Goal: Task Accomplishment & Management: Use online tool/utility

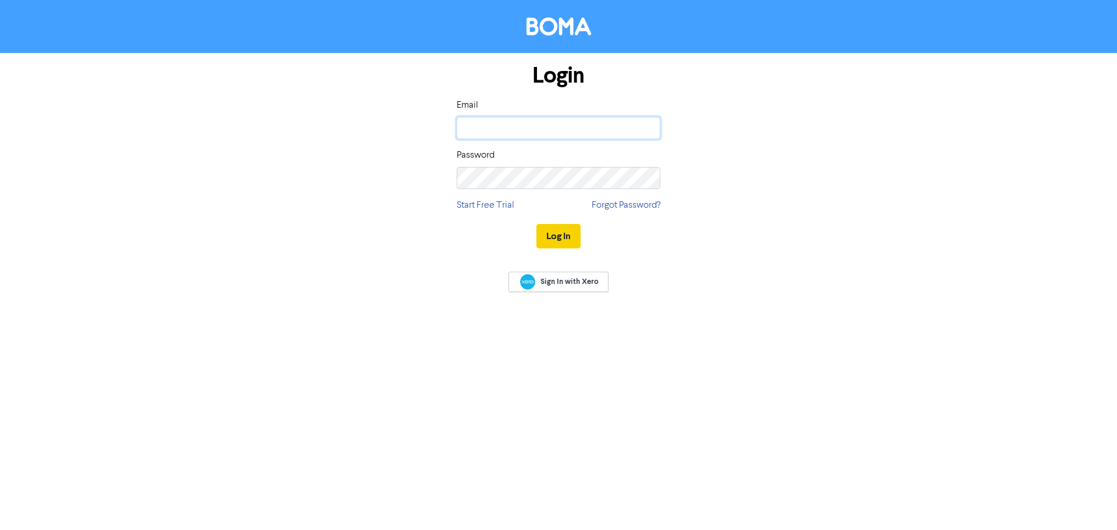
type input "[PERSON_NAME][EMAIL_ADDRESS][DOMAIN_NAME]"
click at [564, 236] on button "Log In" at bounding box center [559, 236] width 44 height 24
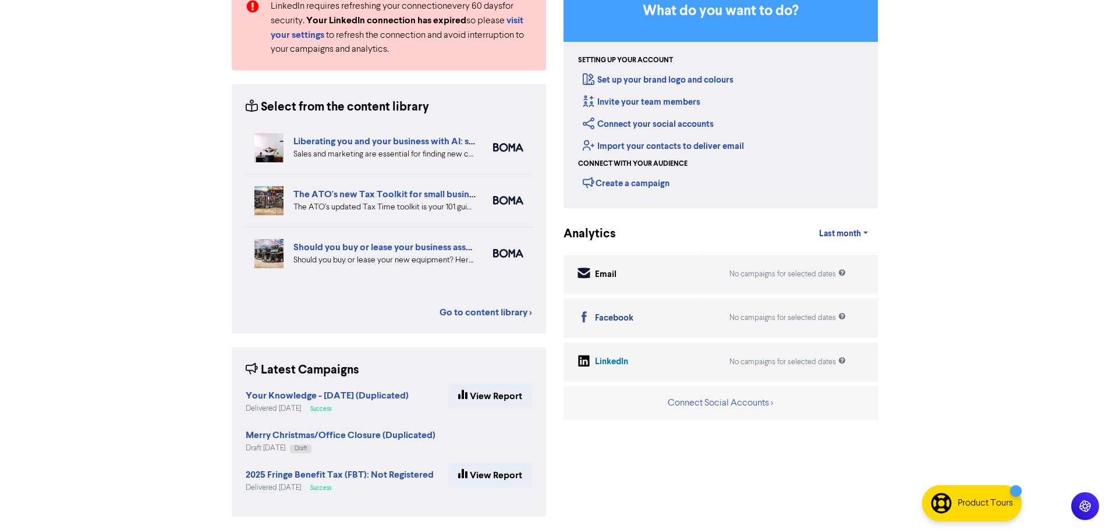
scroll to position [120, 0]
click at [370, 437] on strong "Merry Christmas/Office Closure (Duplicated)" at bounding box center [341, 435] width 190 height 12
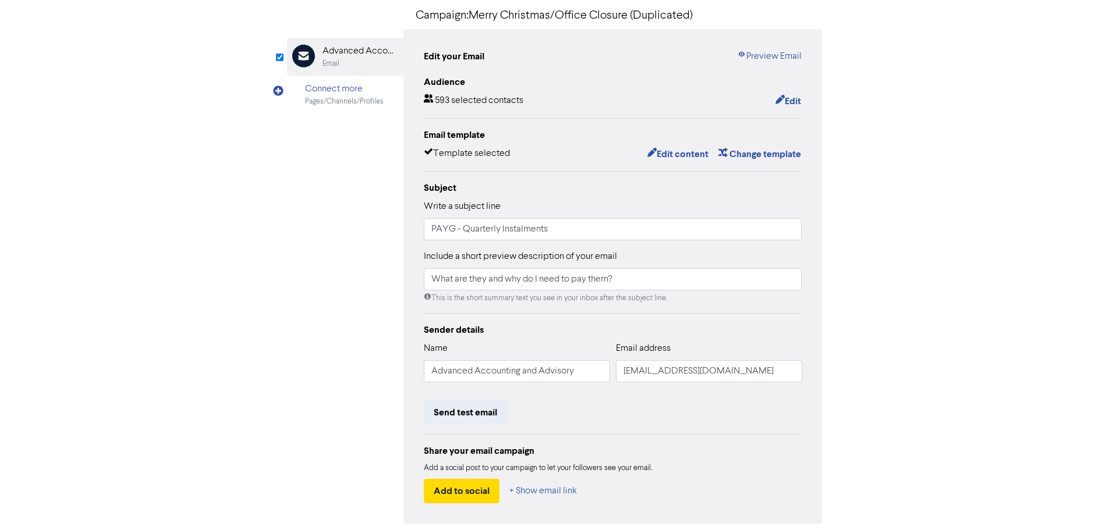
scroll to position [20, 0]
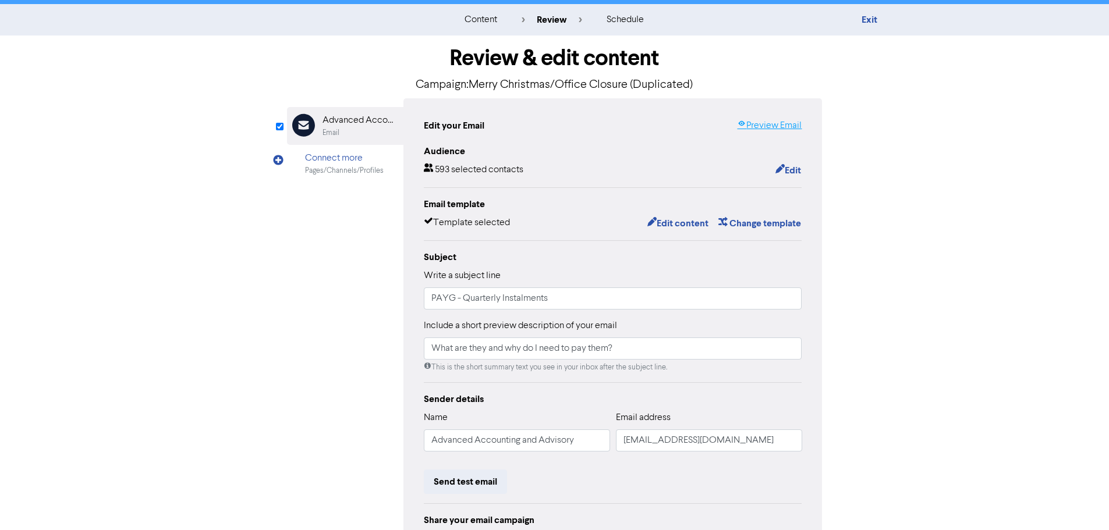
click at [790, 126] on link "Preview Email" at bounding box center [769, 126] width 65 height 14
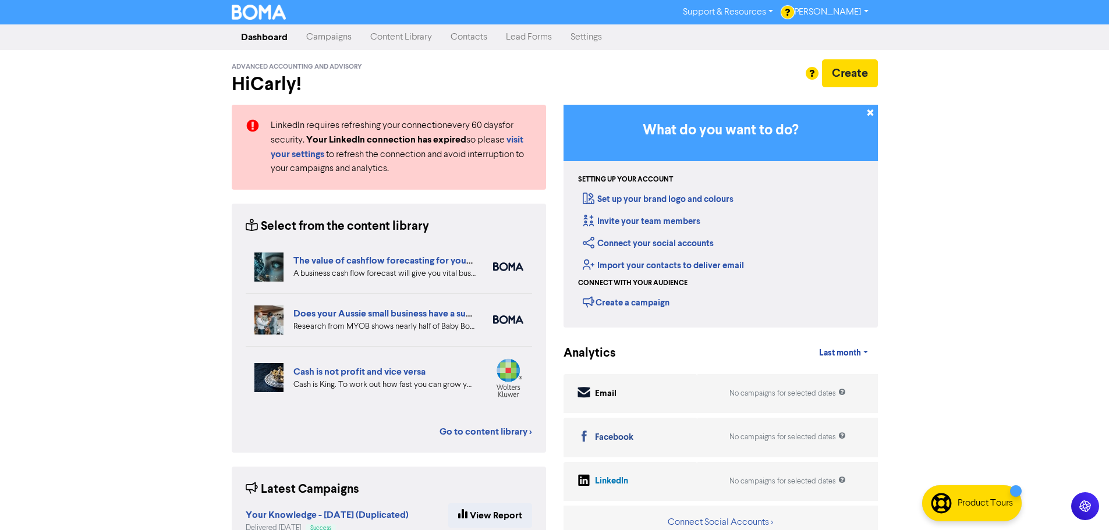
click at [329, 41] on link "Campaigns" at bounding box center [329, 37] width 64 height 23
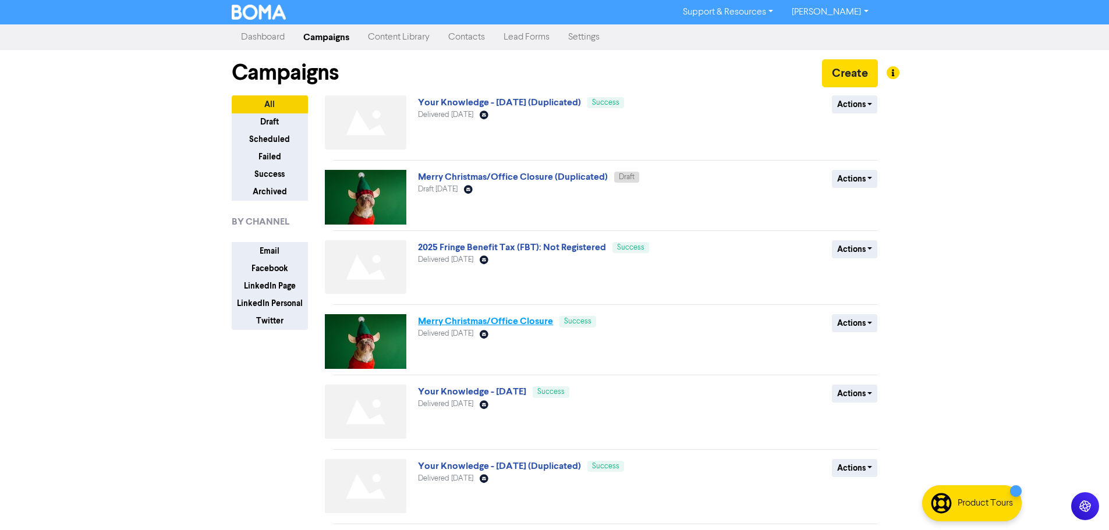
click at [481, 326] on link "Merry Christmas/Office Closure" at bounding box center [485, 321] width 135 height 12
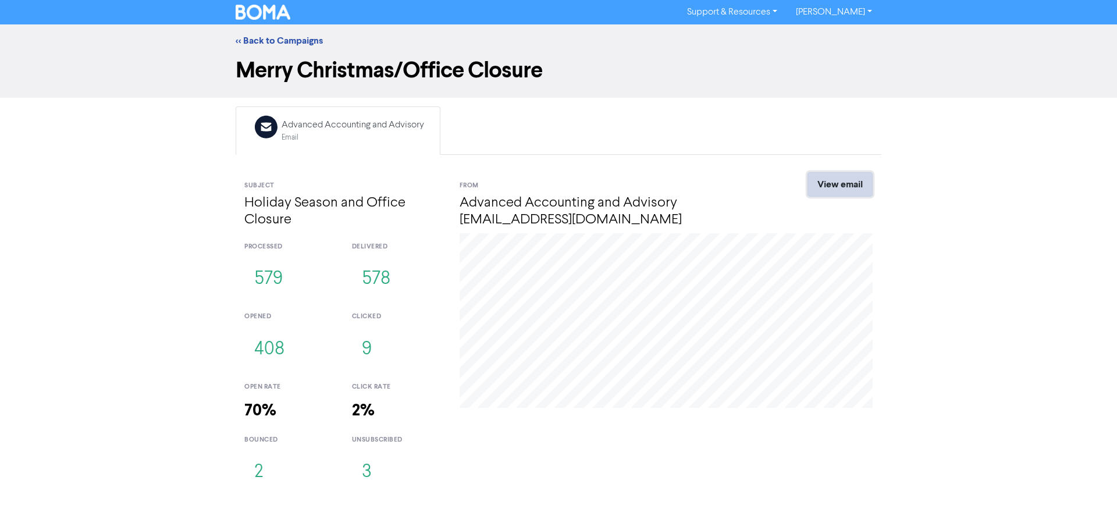
click at [838, 175] on link "View email" at bounding box center [840, 184] width 65 height 24
